Goal: Navigation & Orientation: Find specific page/section

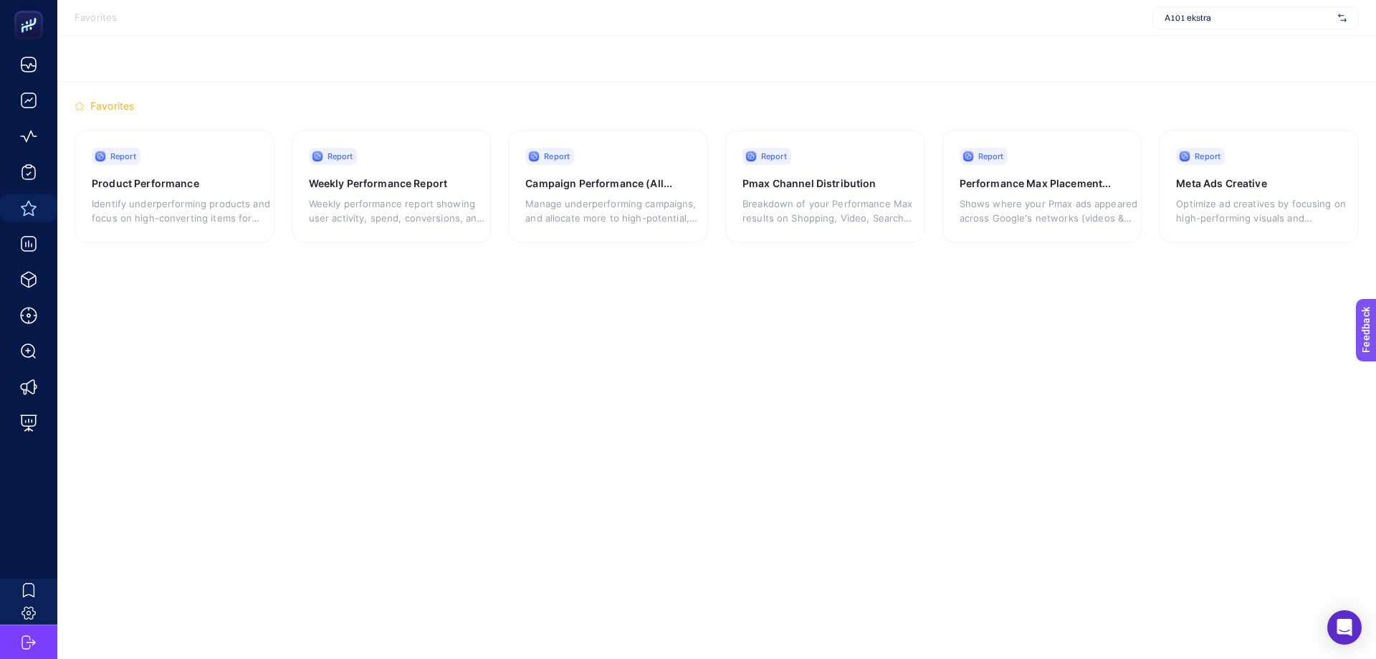
click at [1197, 22] on span "A101 ekstra" at bounding box center [1249, 17] width 168 height 11
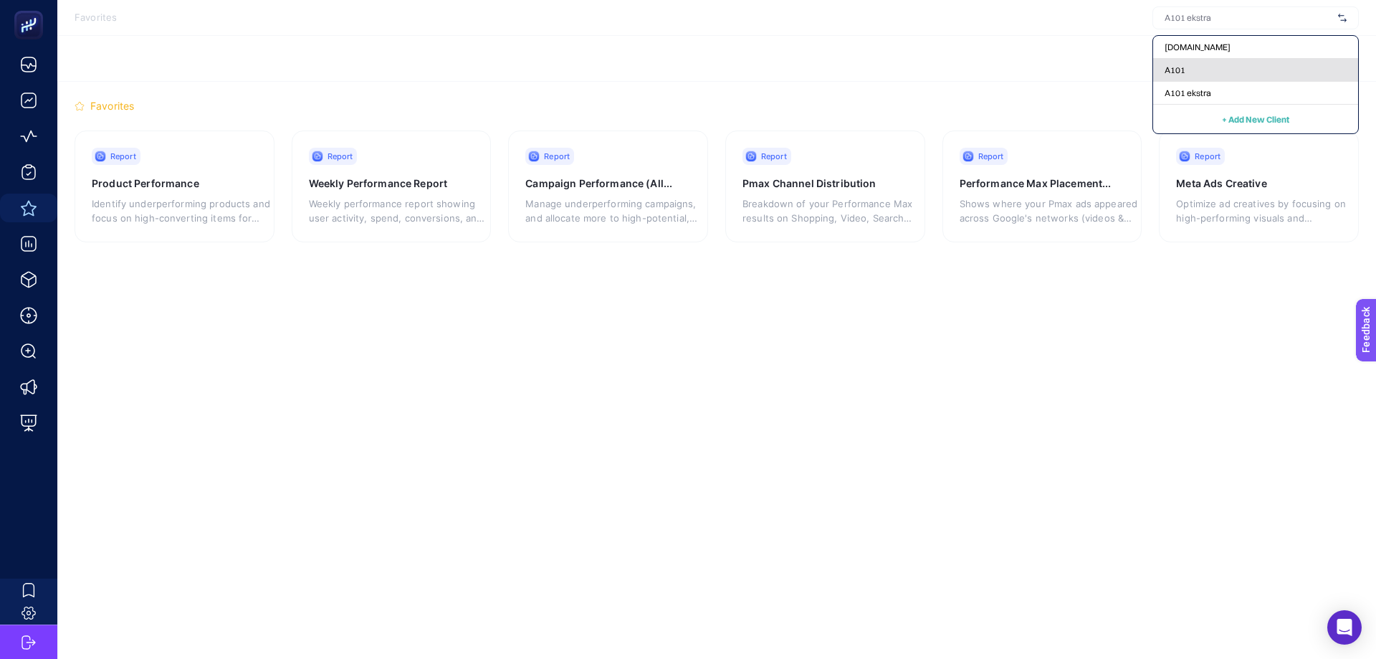
click at [1182, 81] on div "A101" at bounding box center [1255, 70] width 205 height 23
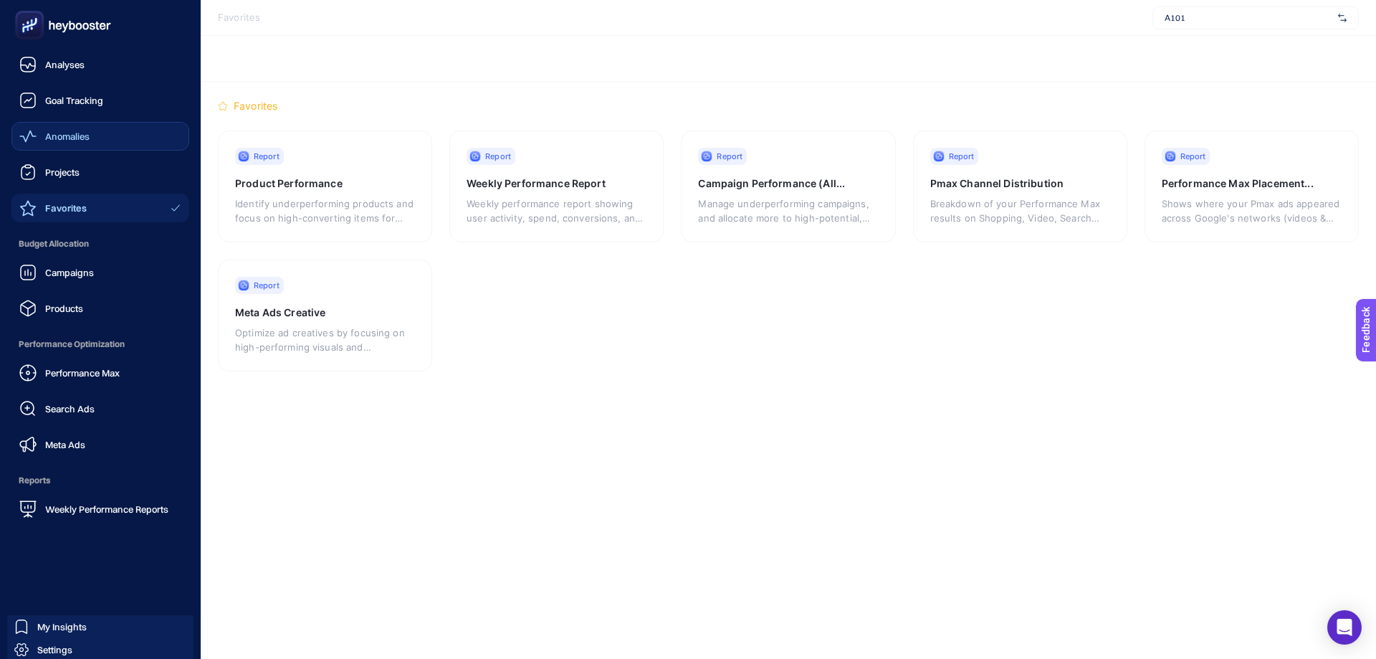
click at [65, 138] on span "Anomalies" at bounding box center [67, 135] width 44 height 11
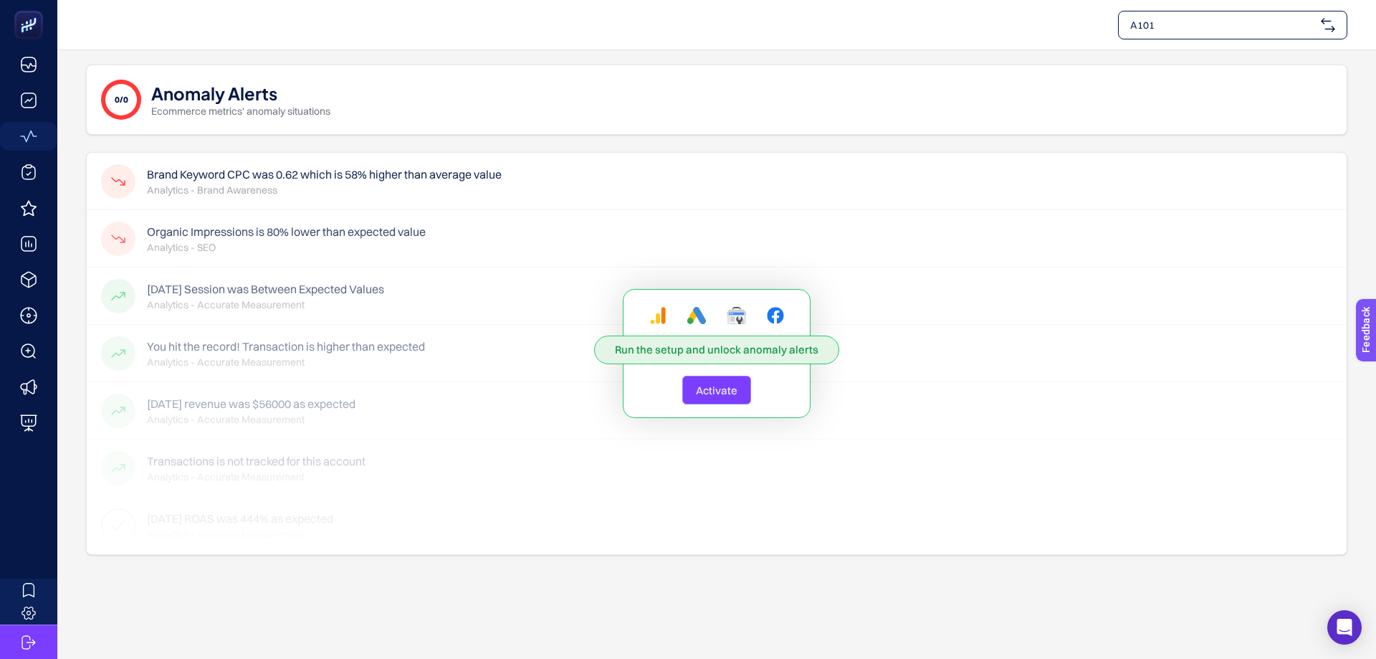
click at [1186, 28] on span "A101" at bounding box center [1222, 25] width 185 height 14
click at [1163, 113] on span "A101 ekstra" at bounding box center [1157, 117] width 54 height 14
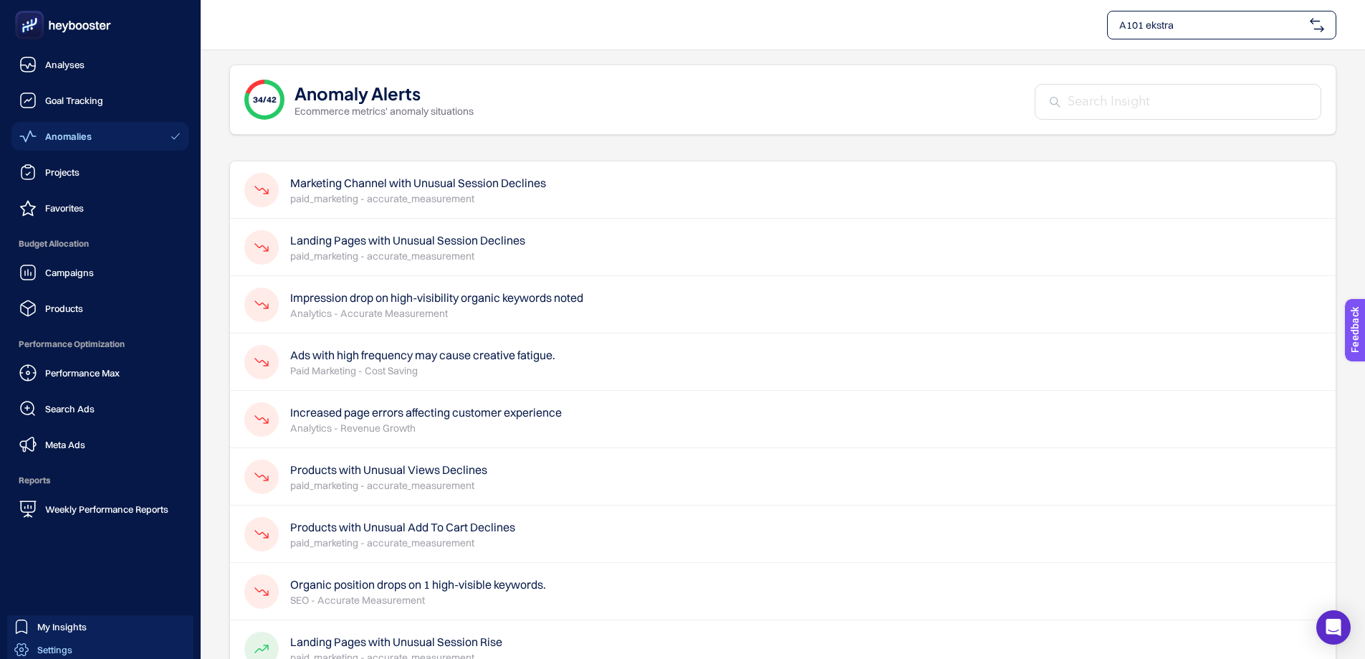
click at [32, 646] on div "Settings" at bounding box center [43, 649] width 58 height 14
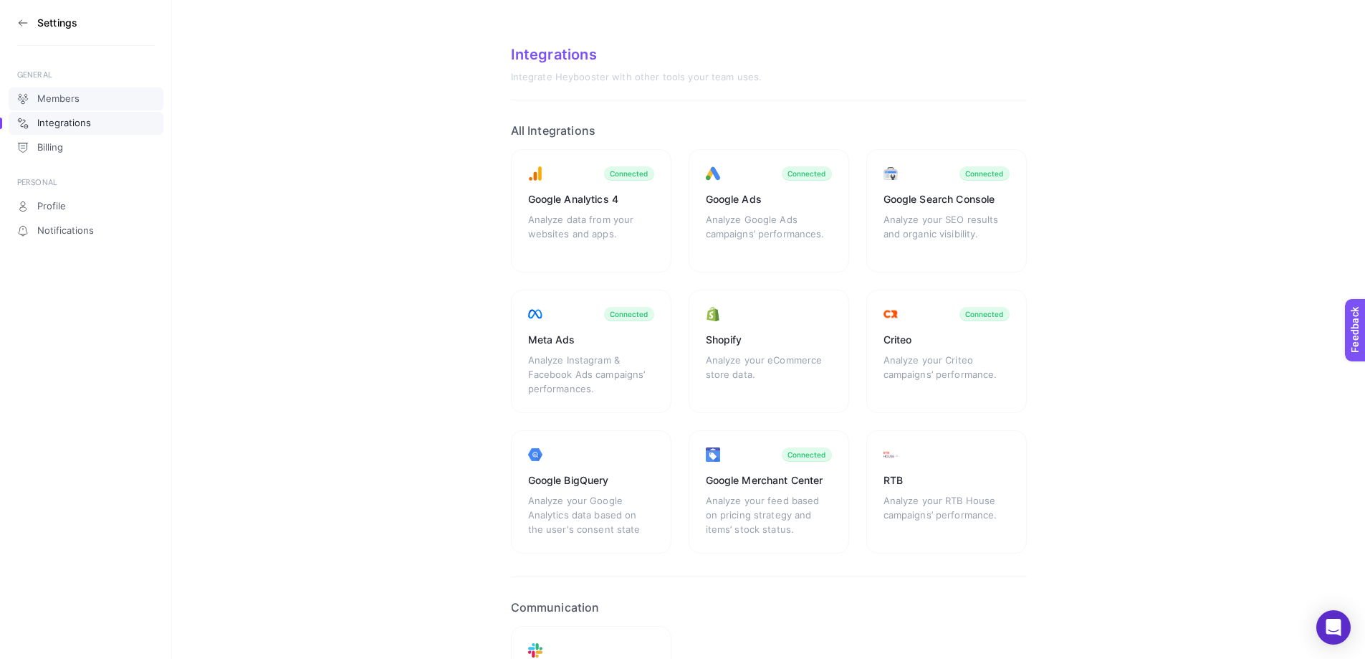
click at [75, 99] on span "Members" at bounding box center [58, 98] width 42 height 11
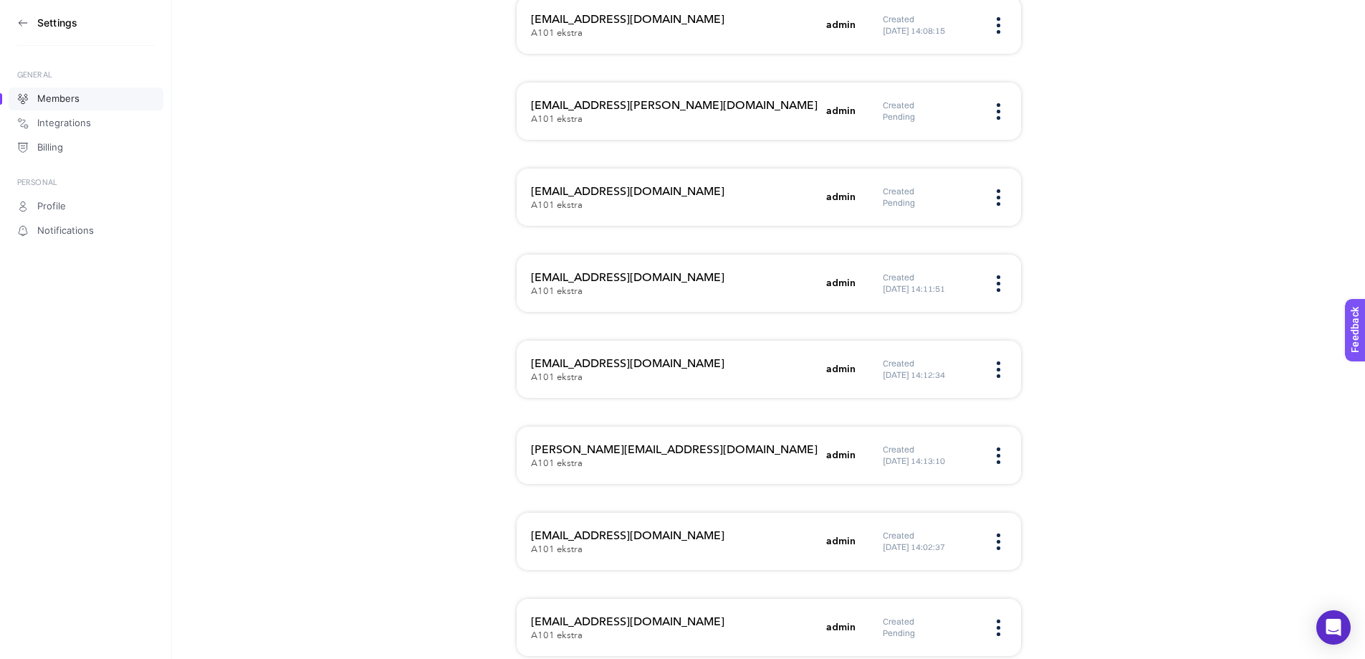
scroll to position [359, 0]
